Goal: Task Accomplishment & Management: Manage account settings

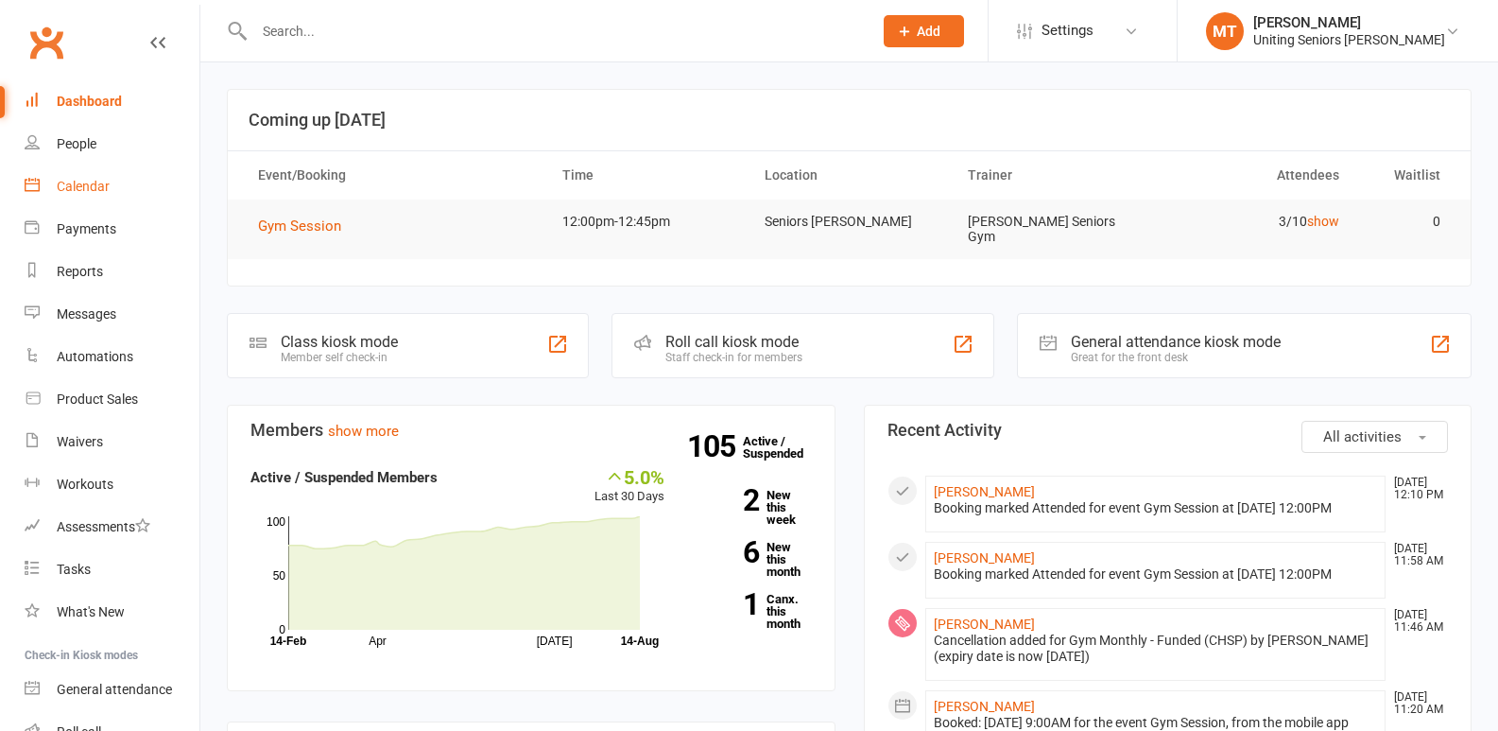
click at [79, 198] on link "Calendar" at bounding box center [112, 186] width 175 height 43
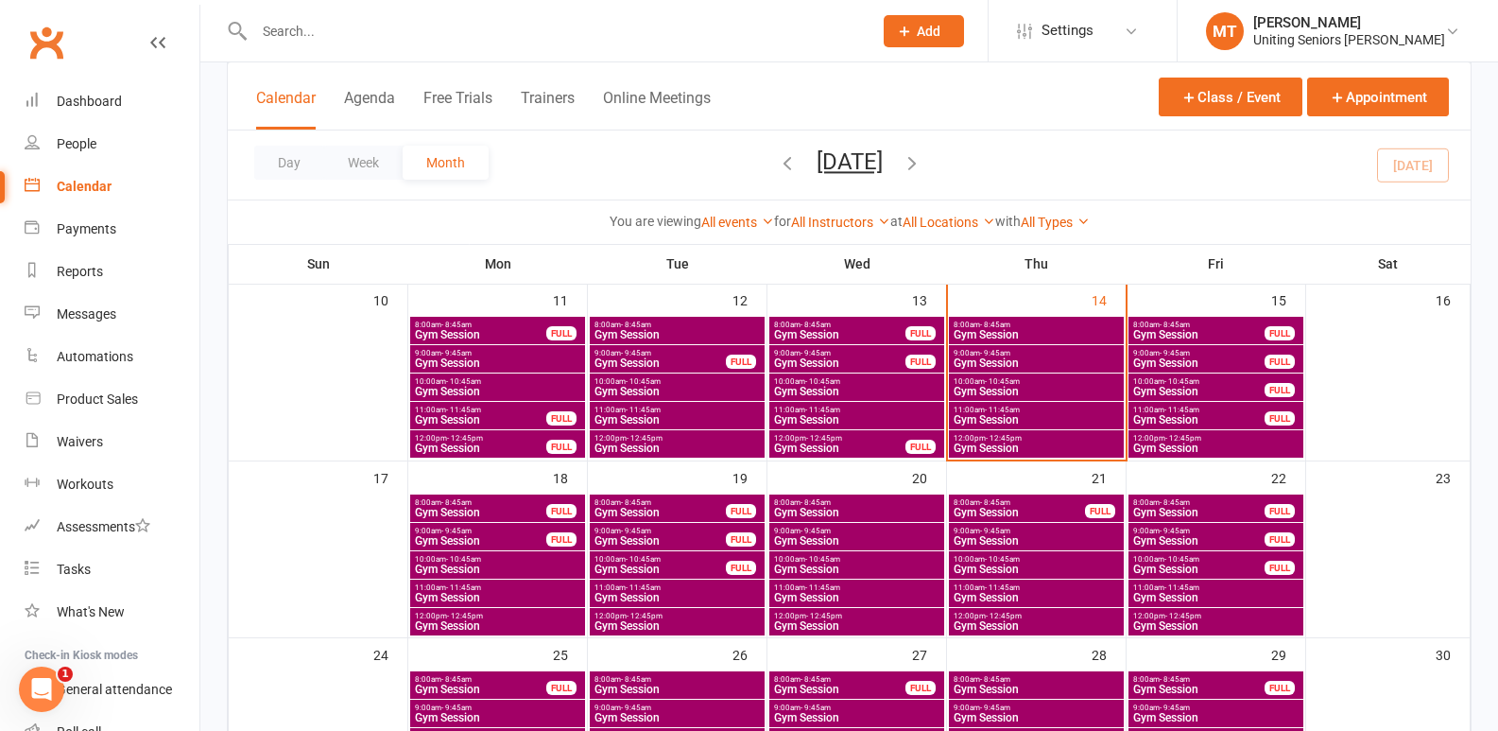
click at [1027, 435] on span "12:00pm - 12:45pm" at bounding box center [1036, 438] width 167 height 9
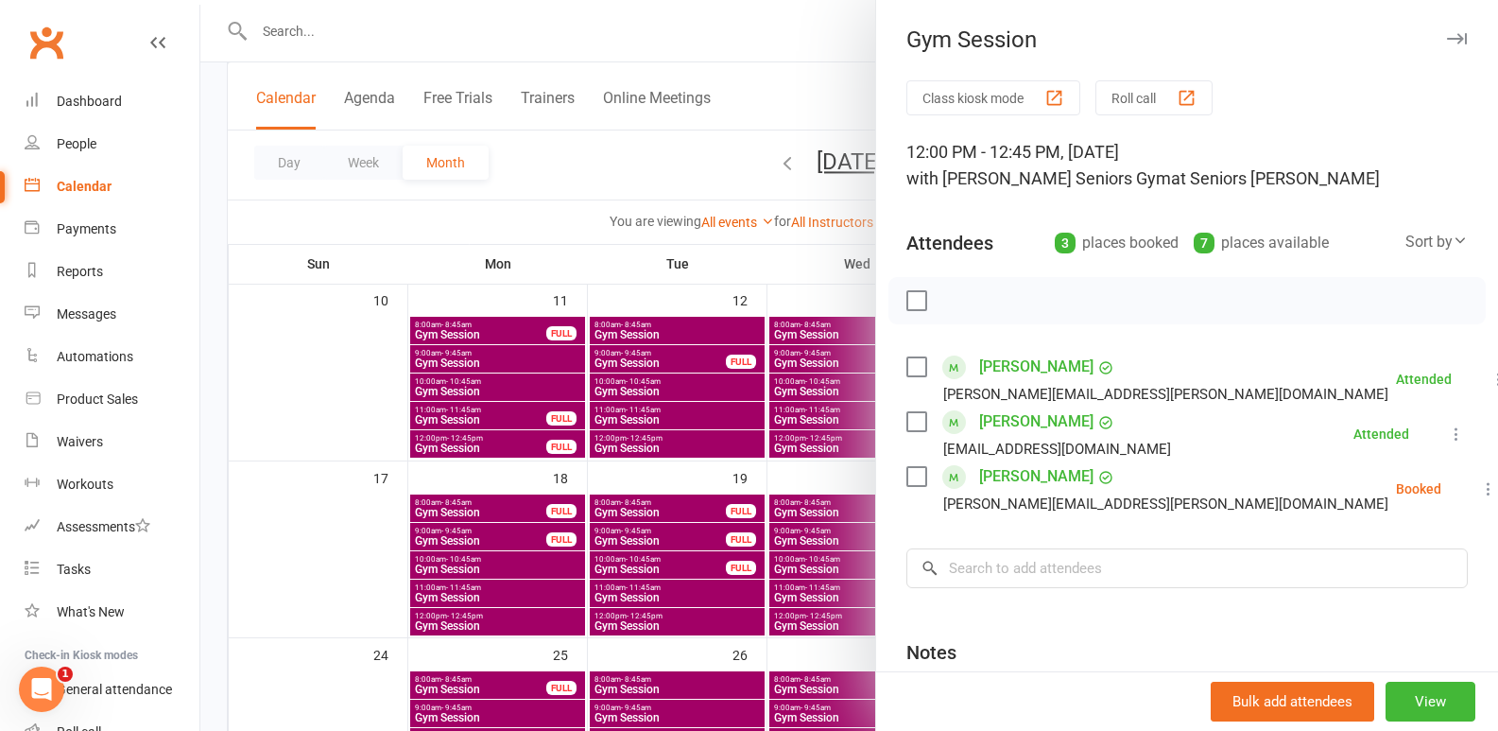
scroll to position [184, 0]
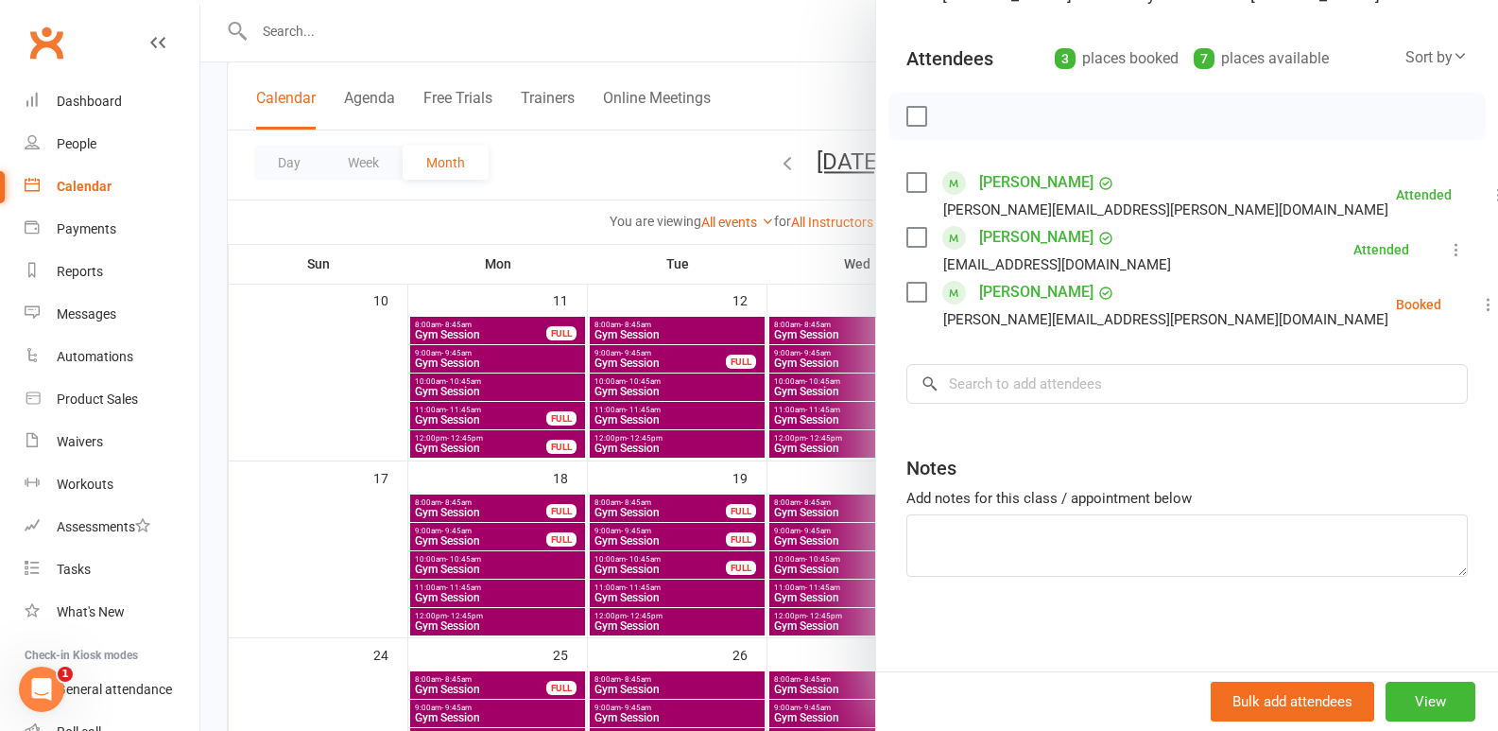
click at [1477, 308] on button at bounding box center [1488, 304] width 23 height 23
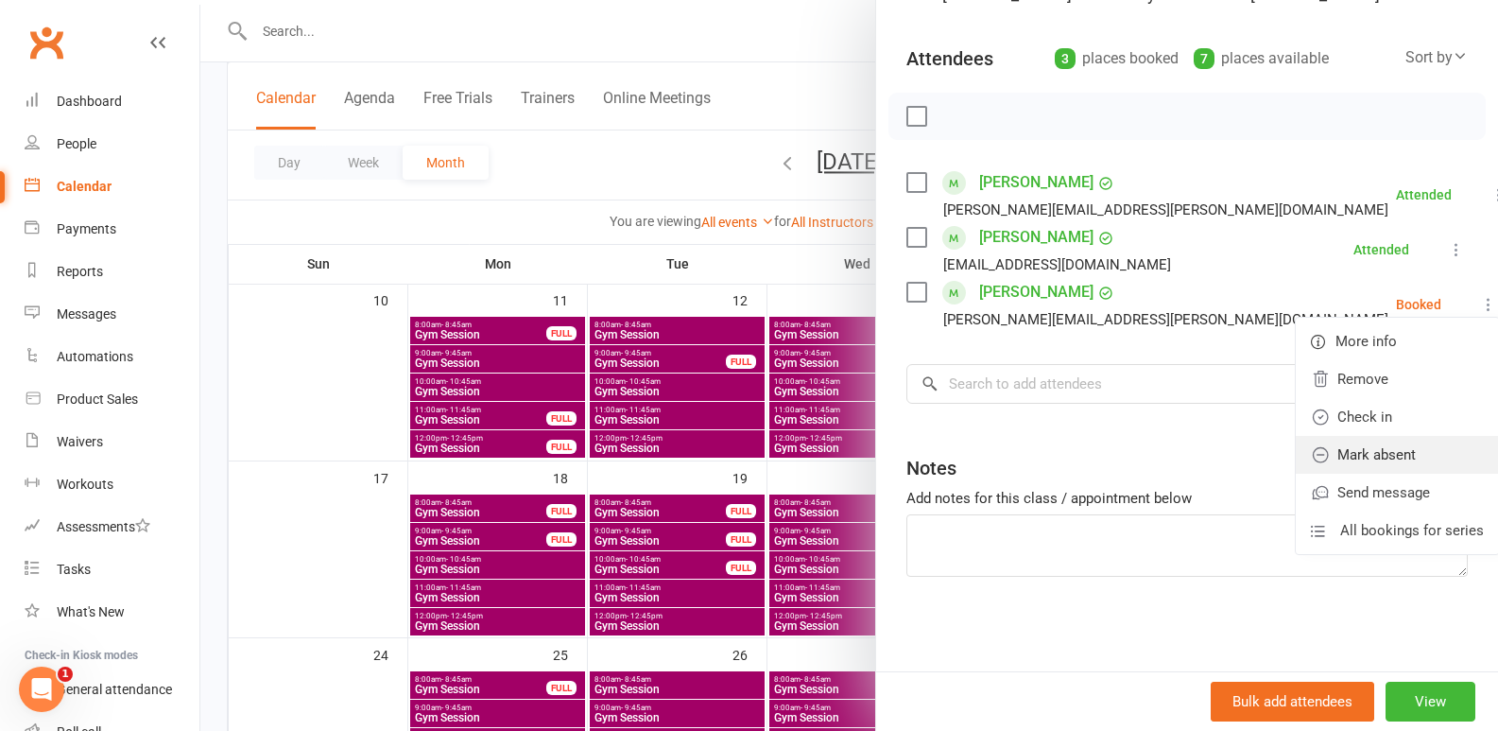
click at [1356, 447] on link "Mark absent" at bounding box center [1397, 455] width 203 height 38
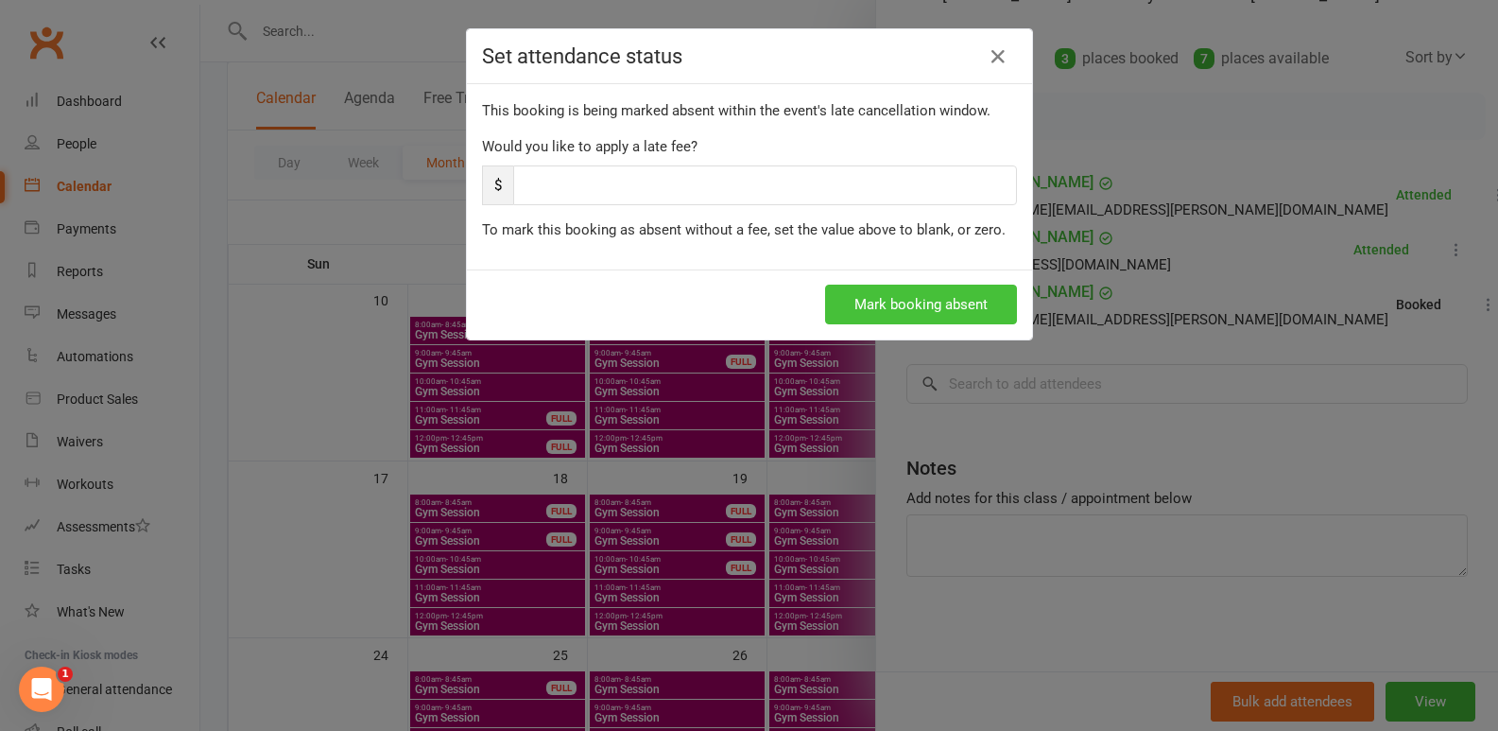
click at [878, 311] on button "Mark booking absent" at bounding box center [921, 305] width 192 height 40
click at [760, 463] on div "Set attendance status This booking is being marked absent within the event's la…" at bounding box center [749, 365] width 1498 height 731
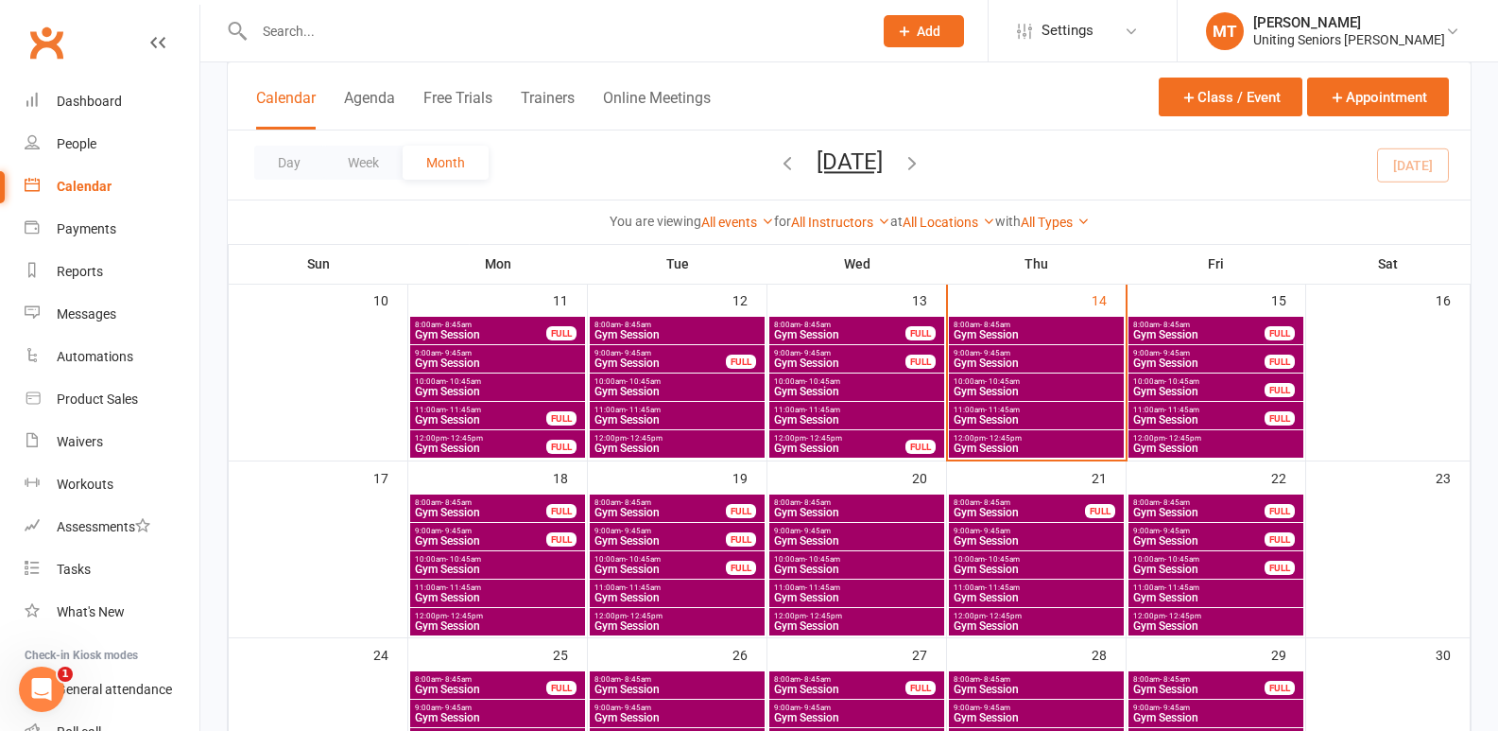
click at [1079, 406] on span "11:00am - 11:45am" at bounding box center [1036, 410] width 167 height 9
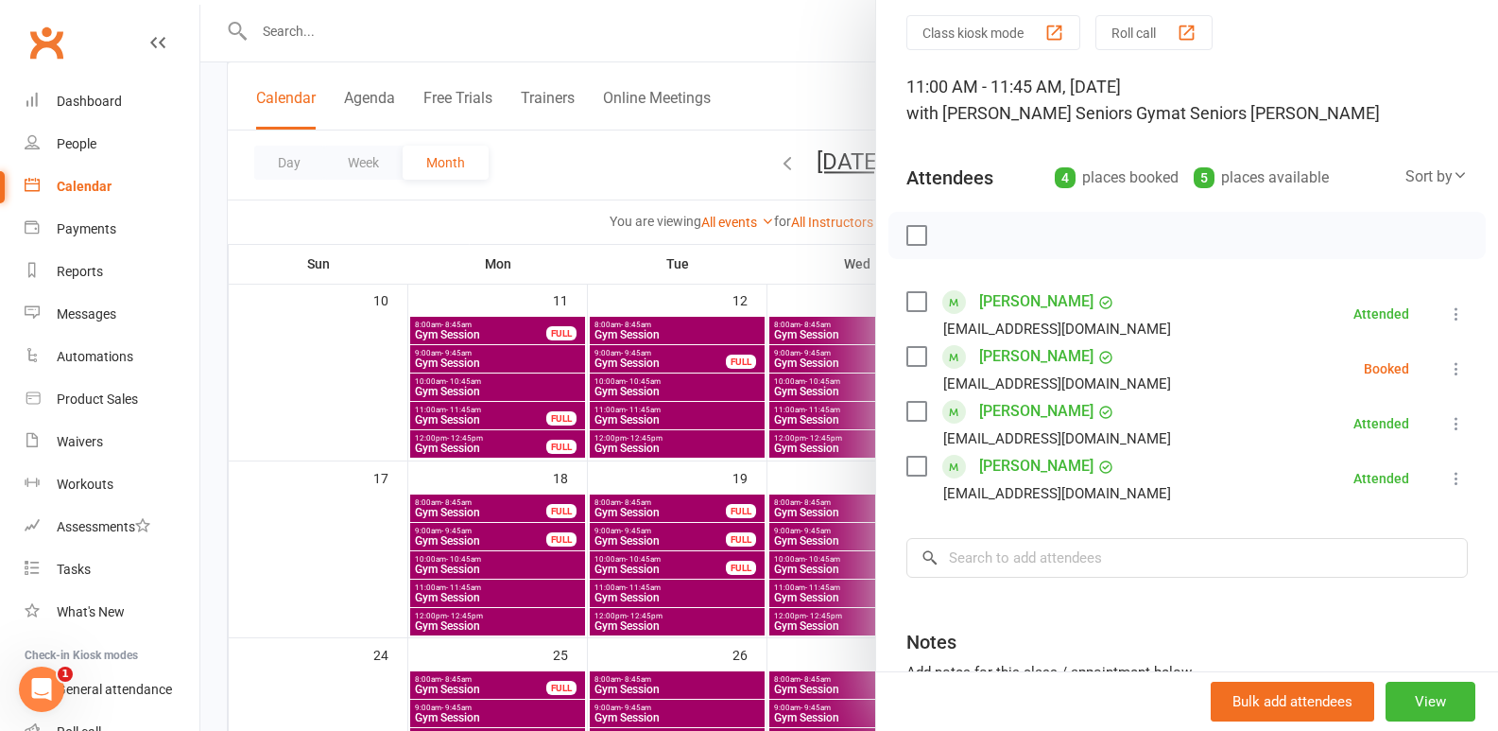
scroll to position [95, 0]
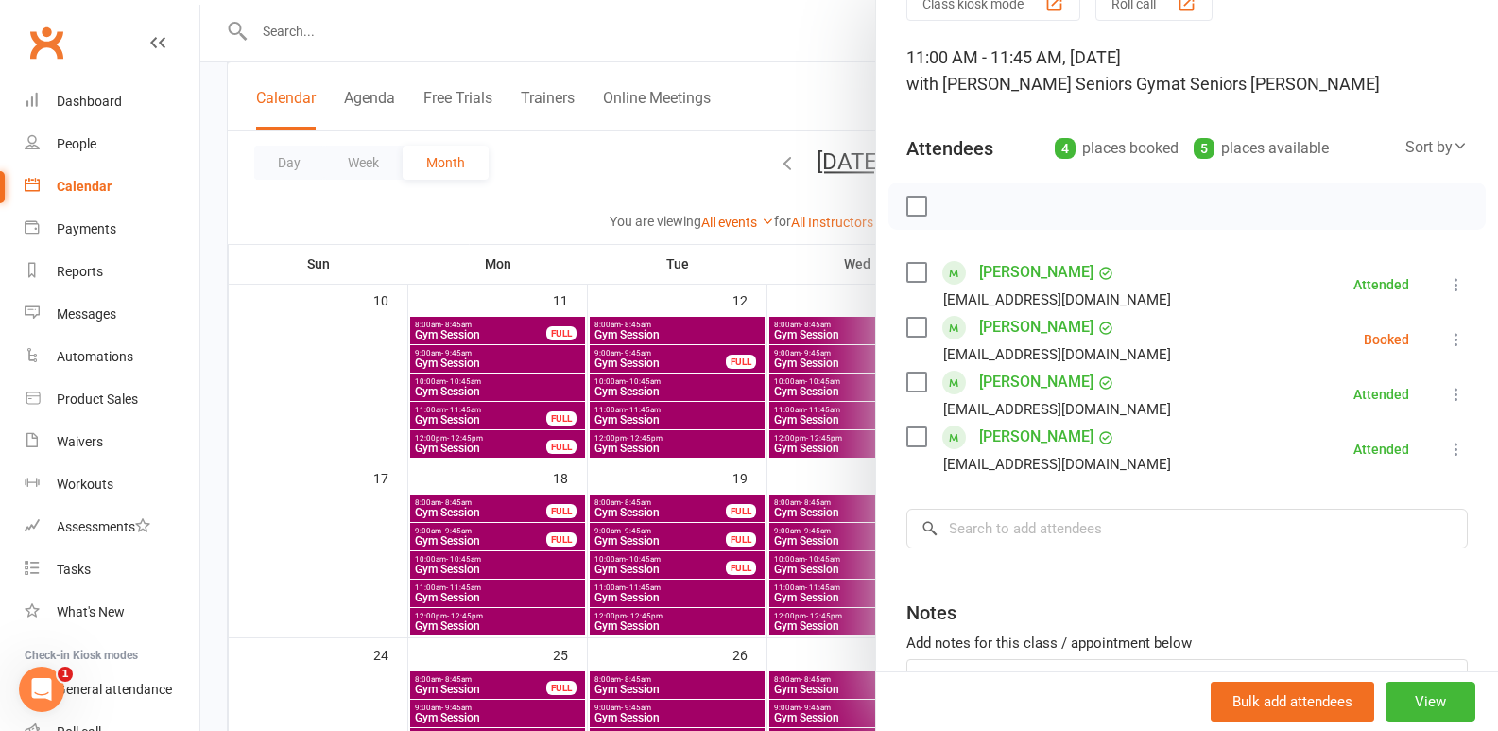
click at [1447, 335] on icon at bounding box center [1456, 339] width 19 height 19
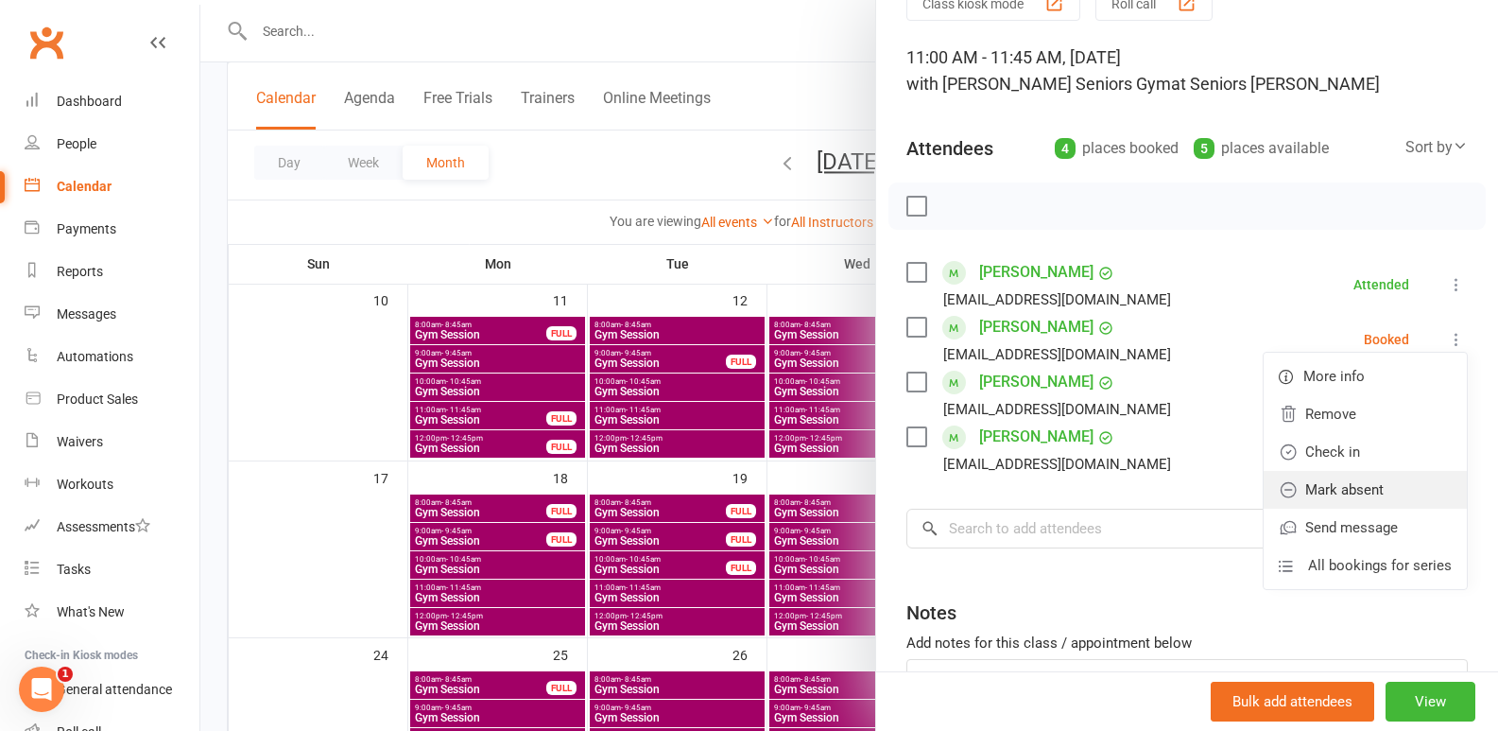
click at [1372, 478] on link "Mark absent" at bounding box center [1365, 490] width 203 height 38
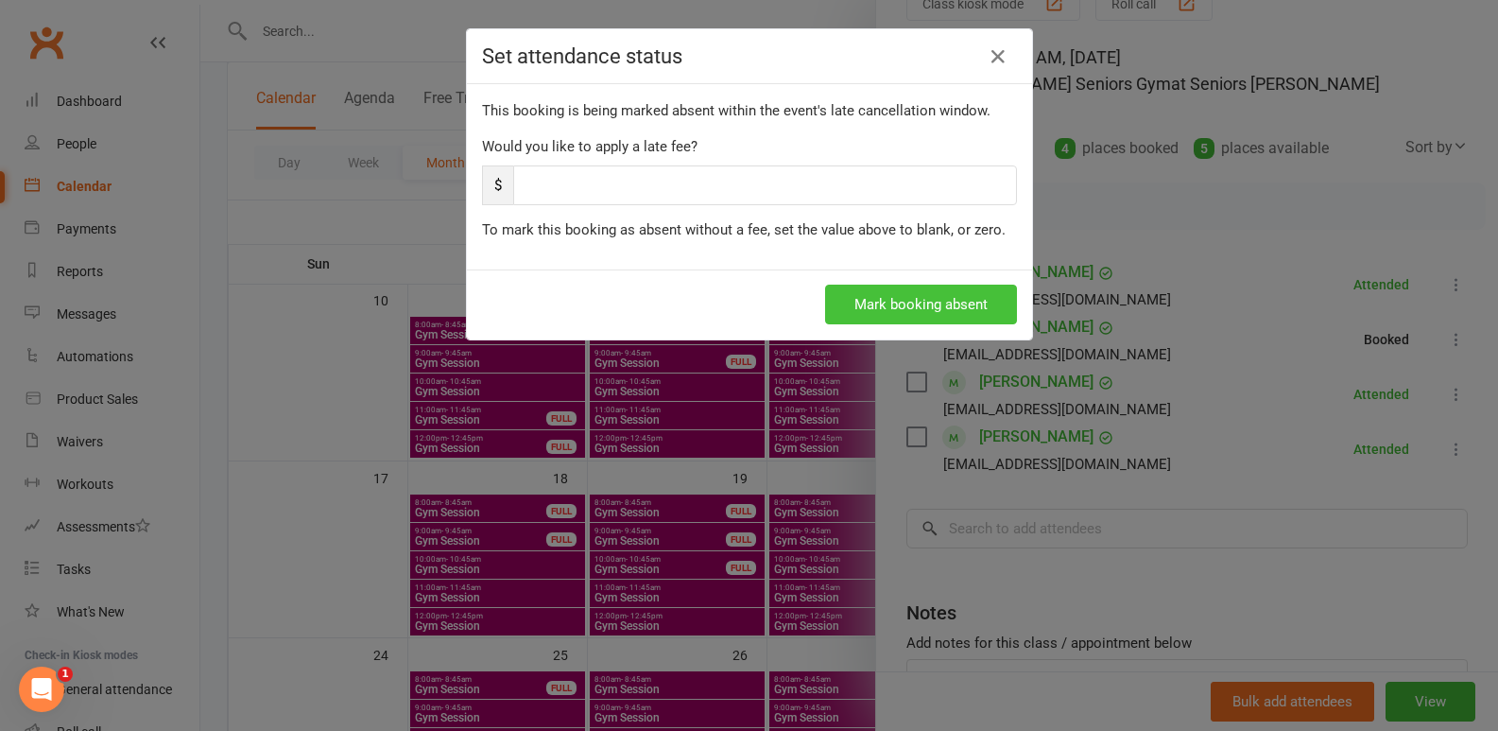
click at [919, 296] on button "Mark booking absent" at bounding box center [921, 305] width 192 height 40
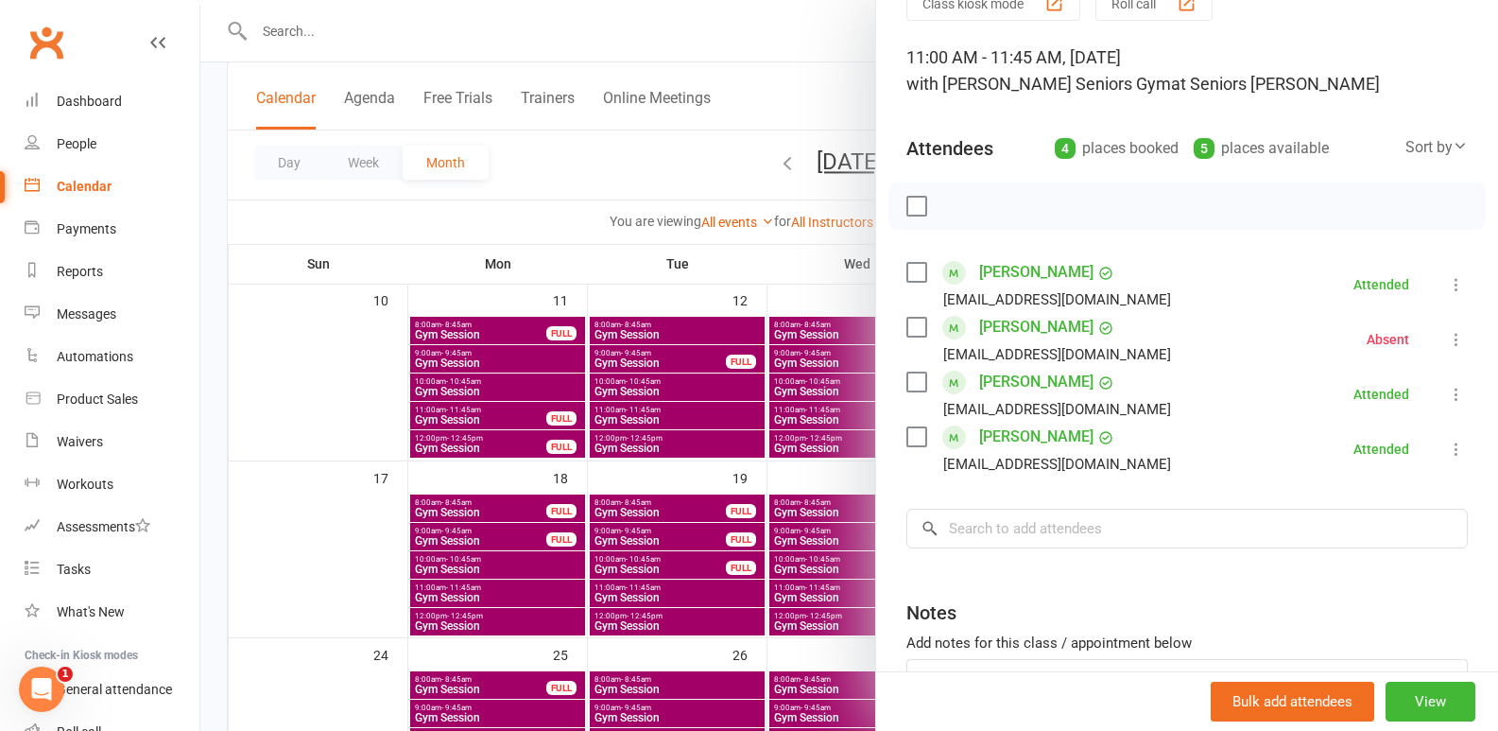
click at [705, 428] on div at bounding box center [849, 365] width 1298 height 731
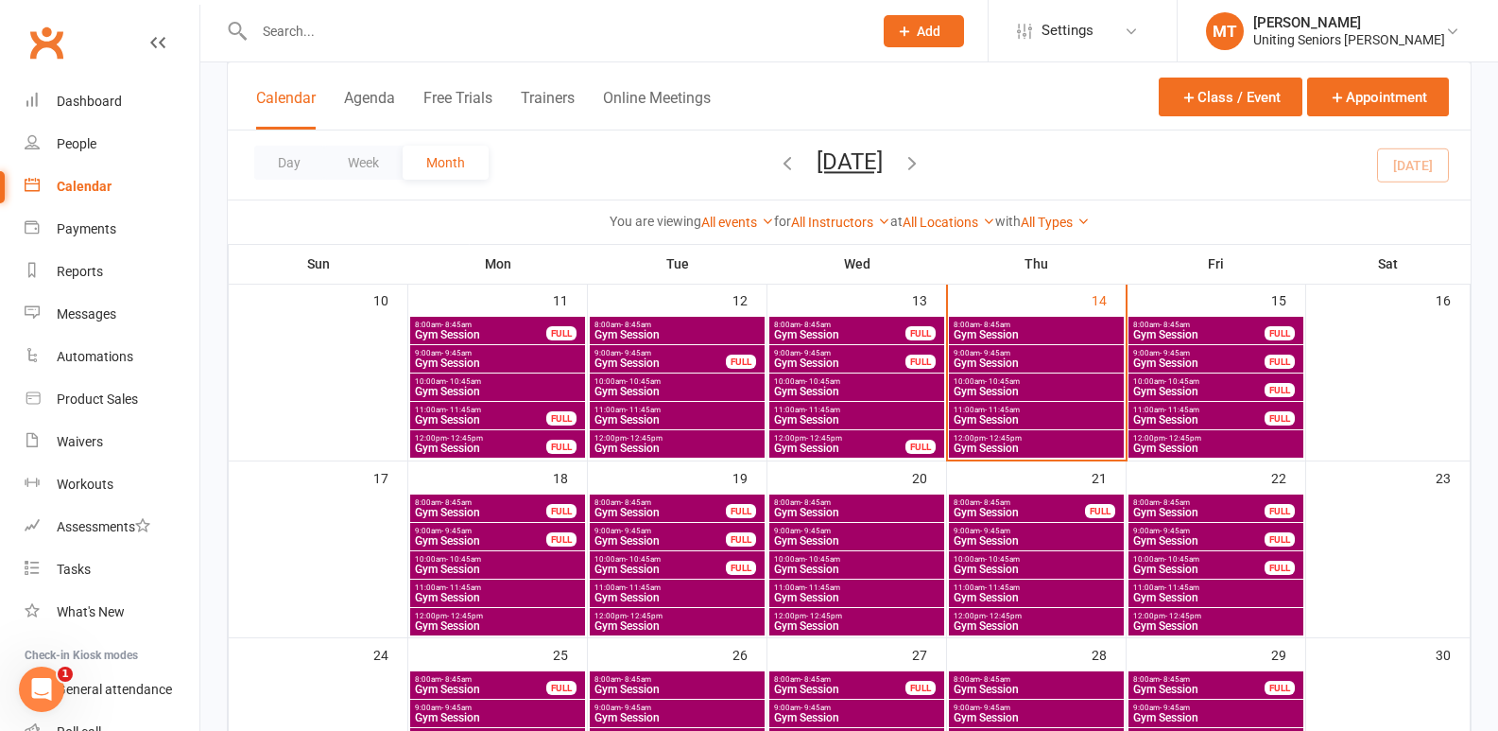
click at [1038, 390] on span "Gym Session" at bounding box center [1036, 391] width 167 height 11
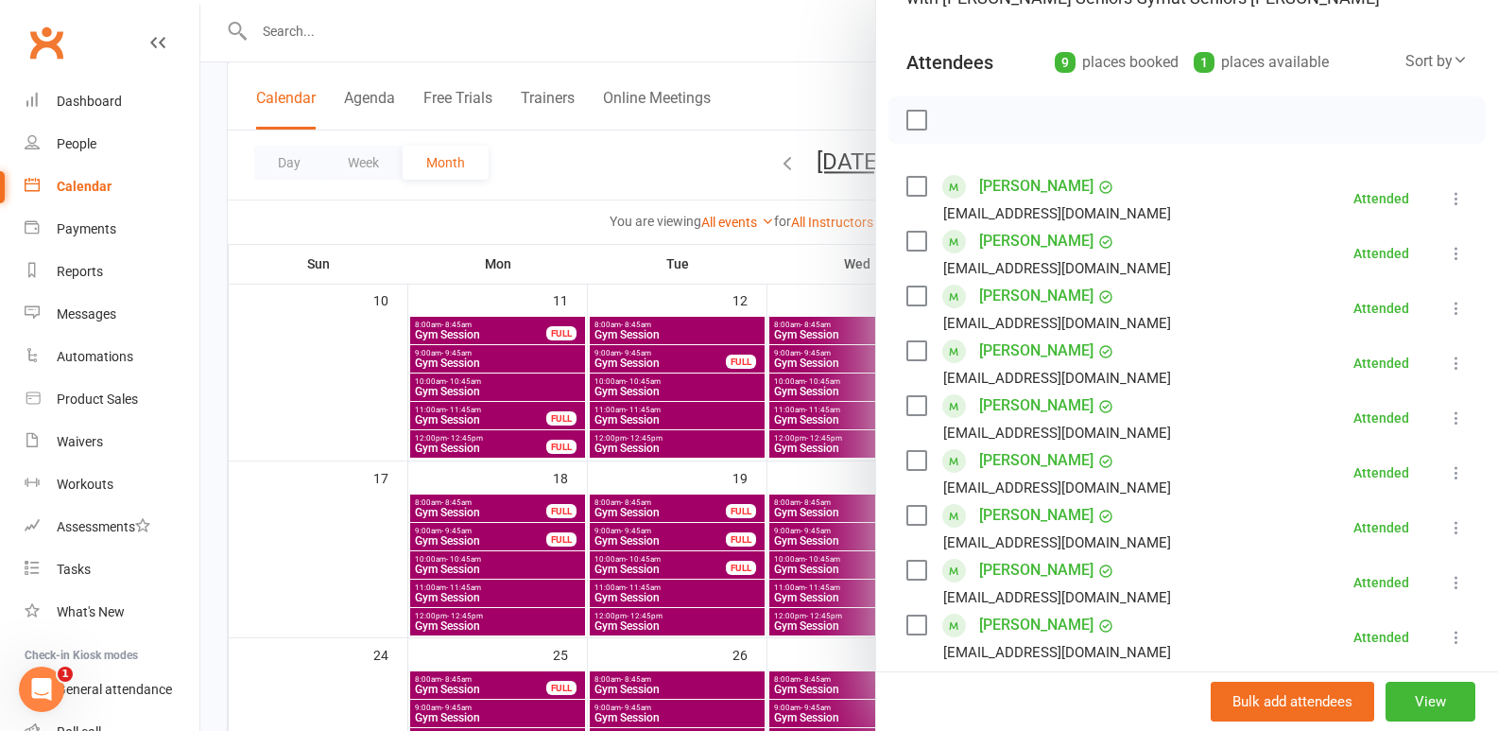
scroll to position [513, 0]
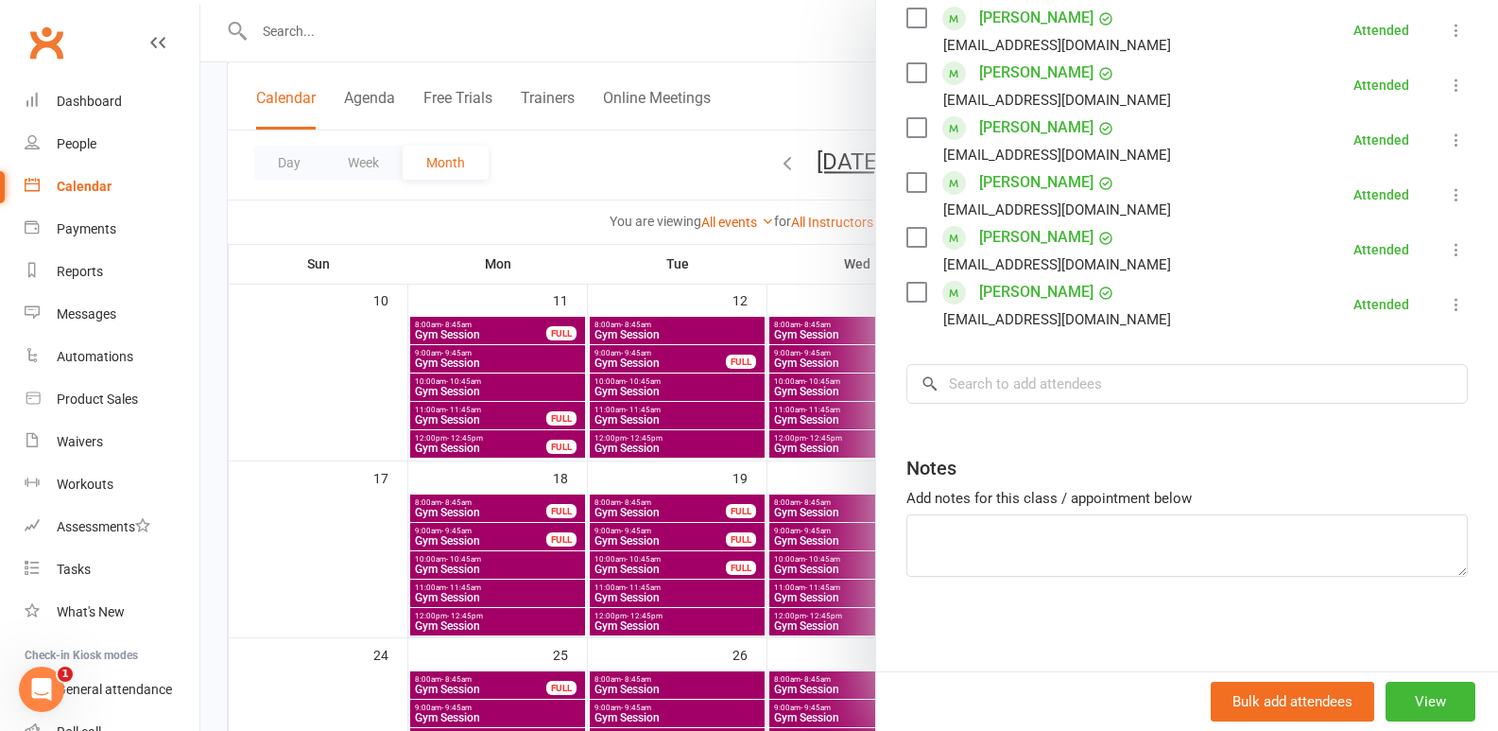
drag, startPoint x: 737, startPoint y: 475, endPoint x: 755, endPoint y: 475, distance: 18.0
click at [742, 475] on div at bounding box center [849, 365] width 1298 height 731
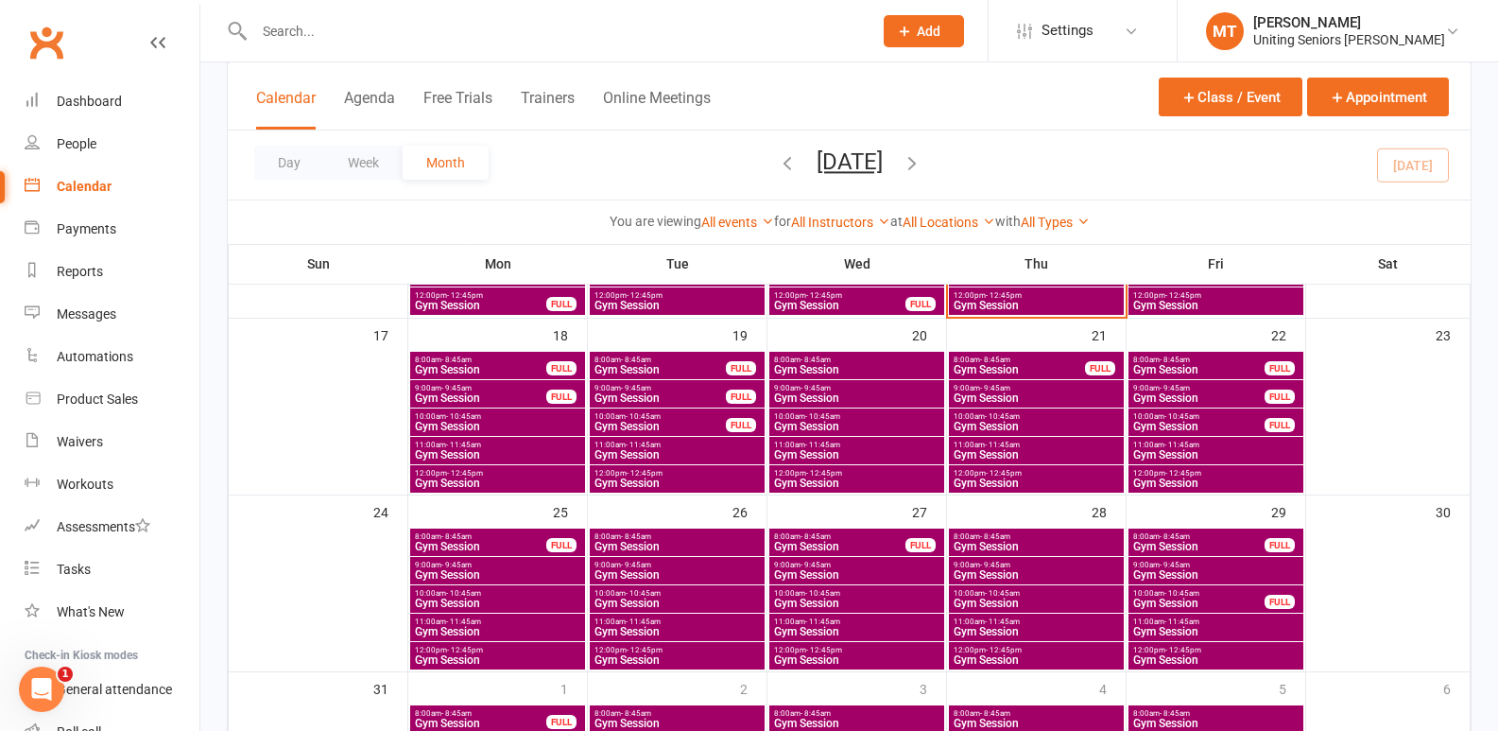
scroll to position [756, 0]
